Goal: Information Seeking & Learning: Compare options

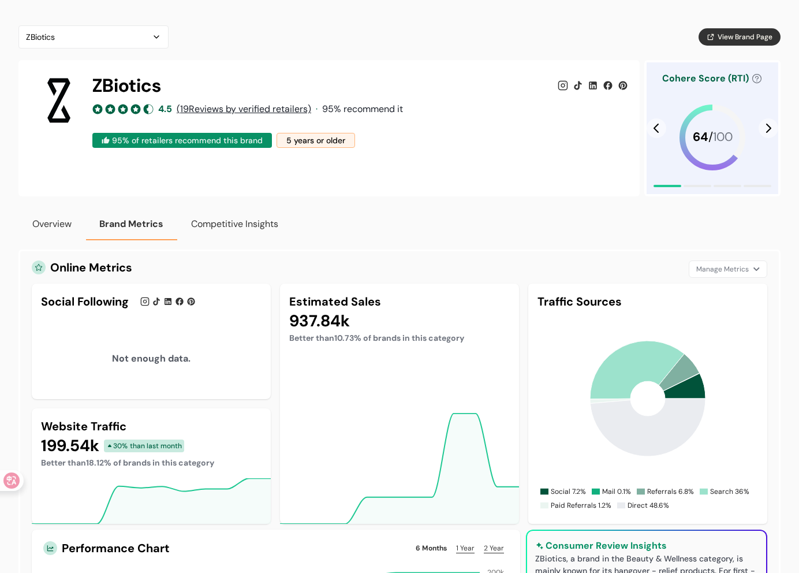
click at [521, 166] on div "ZBiotics 4.5 ( 19 Reviews by verified retailers) · 95 % recommend it 95 % of re…" at bounding box center [328, 128] width 621 height 136
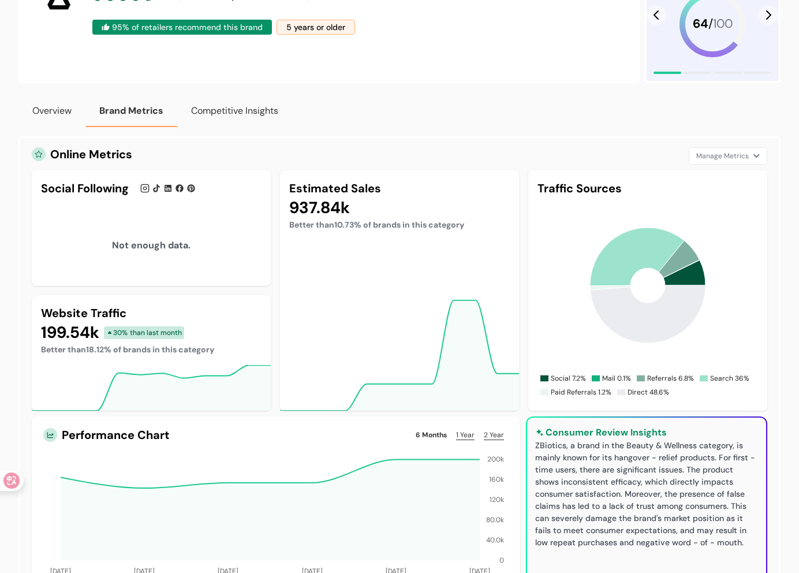
scroll to position [115, 0]
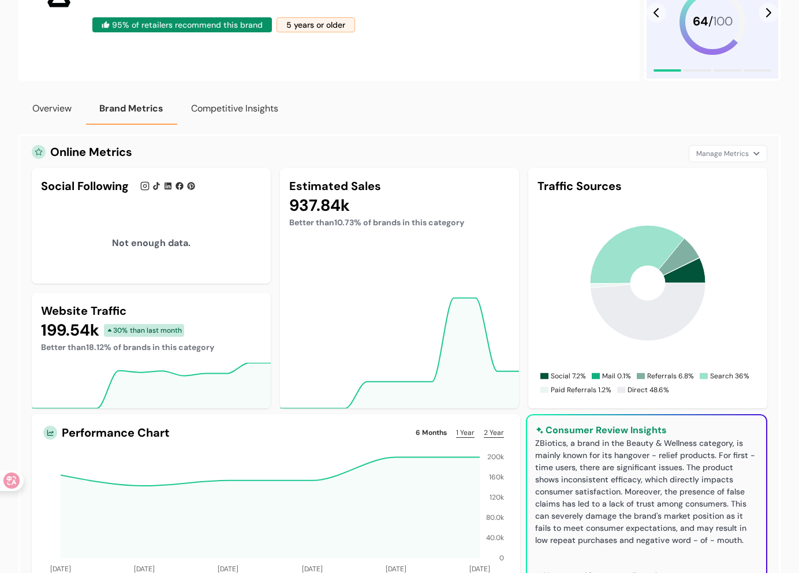
click at [31, 106] on button "Overview" at bounding box center [51, 108] width 67 height 32
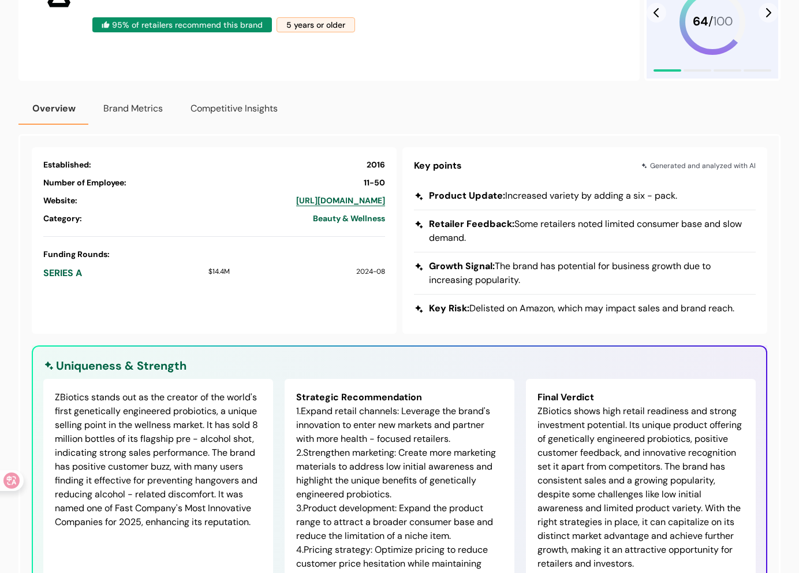
click at [233, 109] on button "Competitive Insights" at bounding box center [234, 108] width 115 height 32
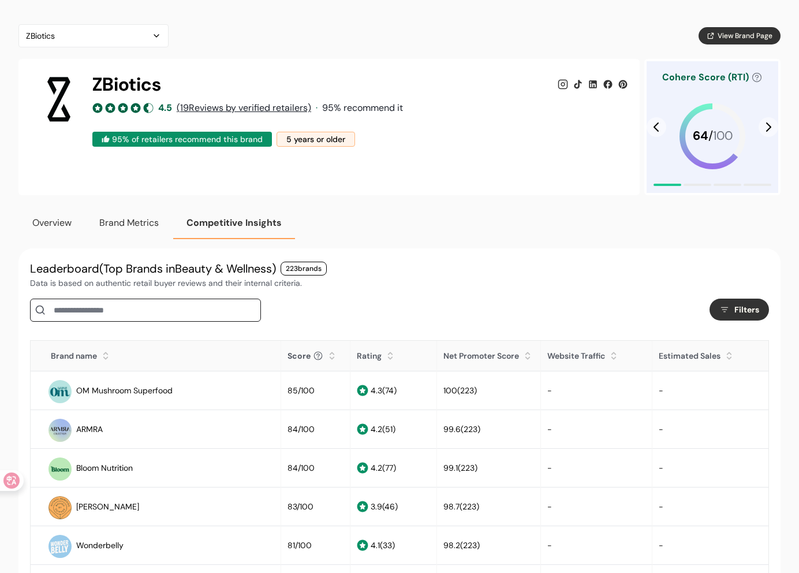
scroll to position [0, 0]
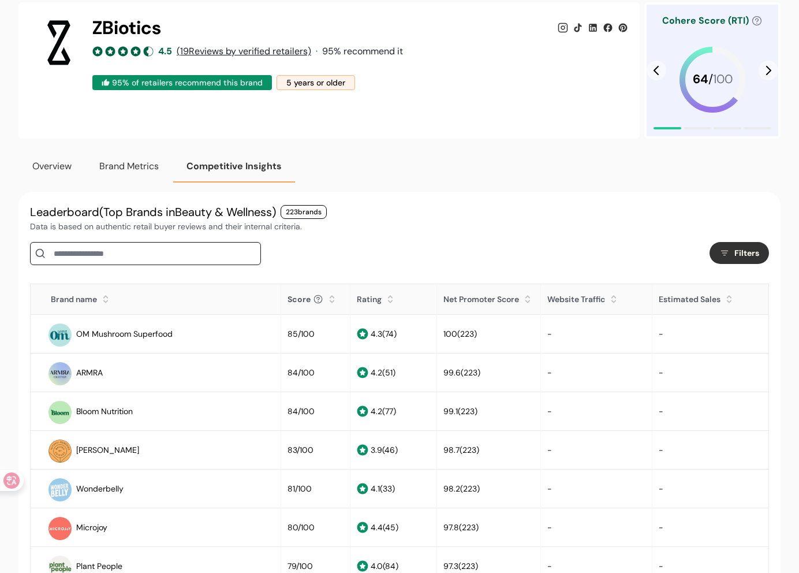
click at [287, 299] on div "Score" at bounding box center [298, 299] width 23 height 12
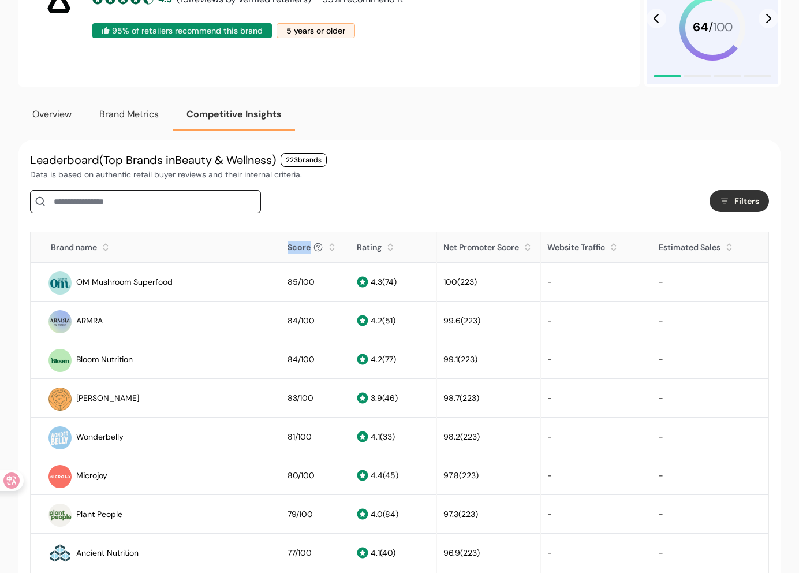
scroll to position [173, 0]
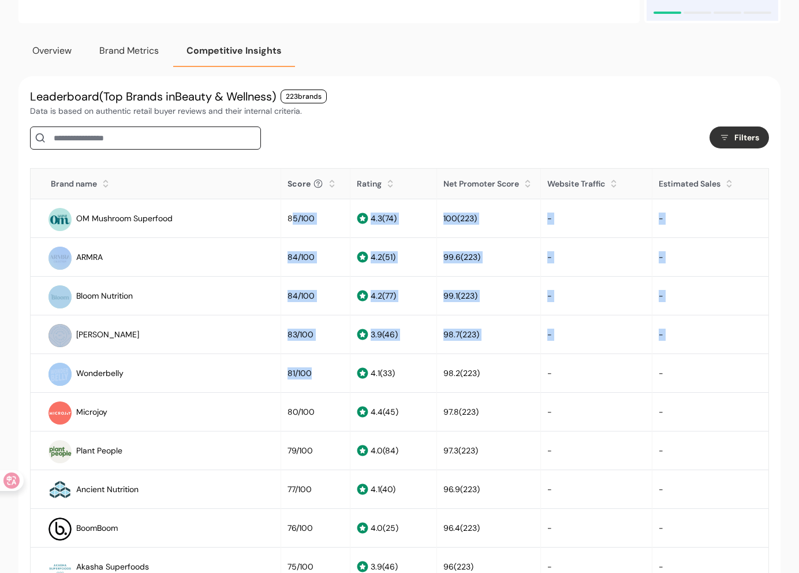
drag, startPoint x: 263, startPoint y: 223, endPoint x: 280, endPoint y: 343, distance: 121.2
click at [287, 258] on div "84/100" at bounding box center [300, 257] width 27 height 12
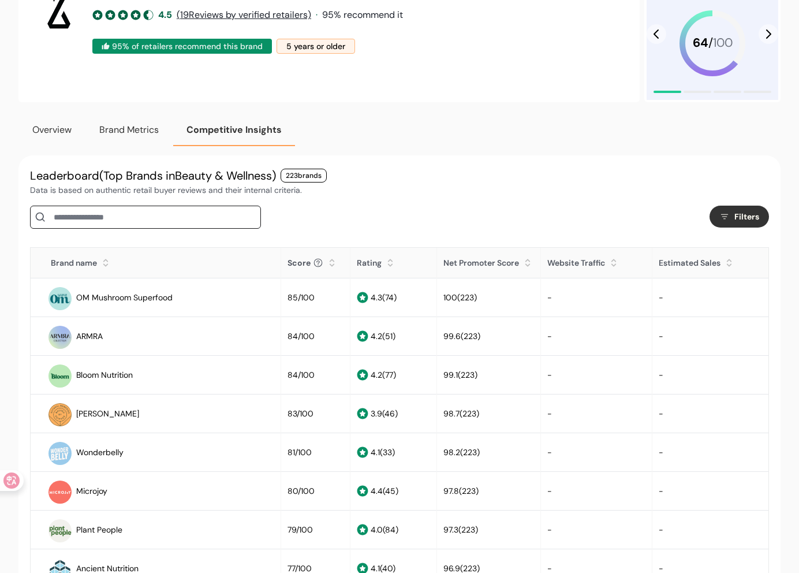
scroll to position [0, 0]
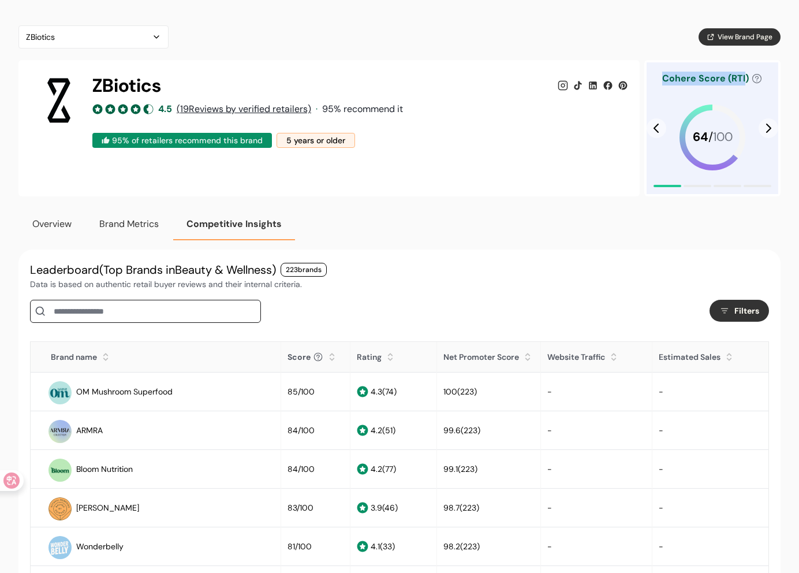
drag, startPoint x: 661, startPoint y: 77, endPoint x: 741, endPoint y: 82, distance: 80.4
click at [745, 77] on div "Cohere Score (RTI) 64 / 100" at bounding box center [712, 128] width 132 height 132
click at [693, 131] on span "64" at bounding box center [701, 137] width 16 height 18
click at [695, 144] on span "64" at bounding box center [701, 137] width 16 height 18
click at [696, 144] on span "64" at bounding box center [701, 137] width 16 height 18
